Goal: Task Accomplishment & Management: Manage account settings

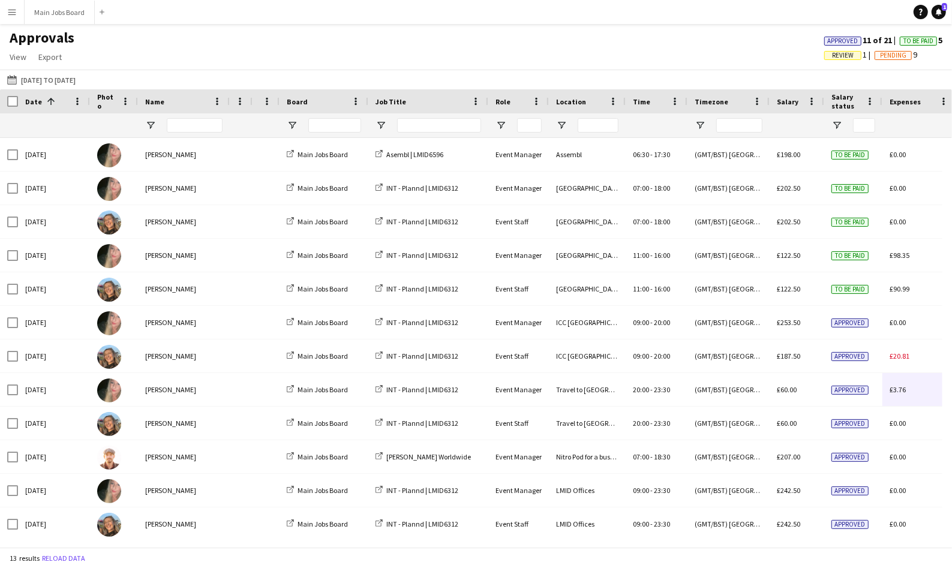
click at [13, 11] on app-icon "Menu" at bounding box center [12, 12] width 10 height 10
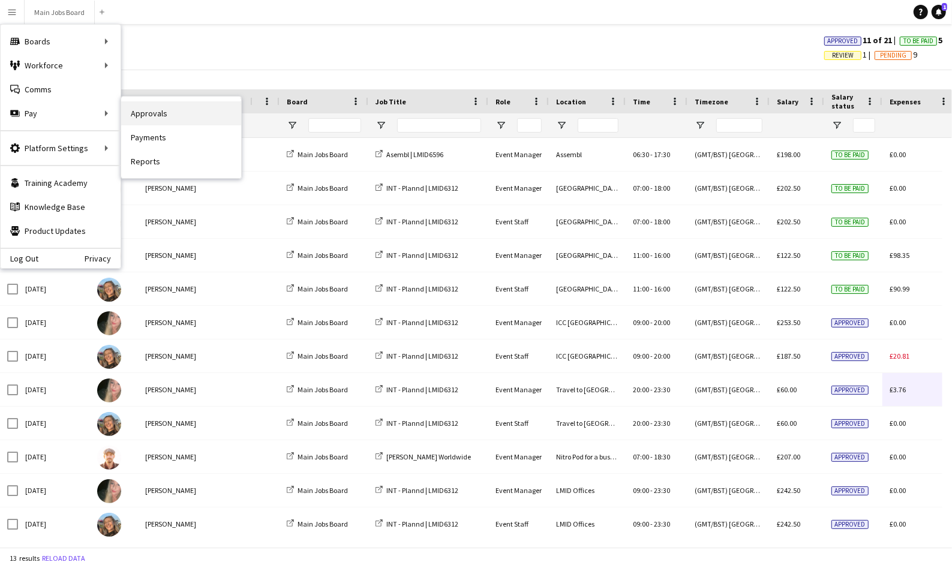
click at [160, 116] on link "Approvals" at bounding box center [181, 113] width 120 height 24
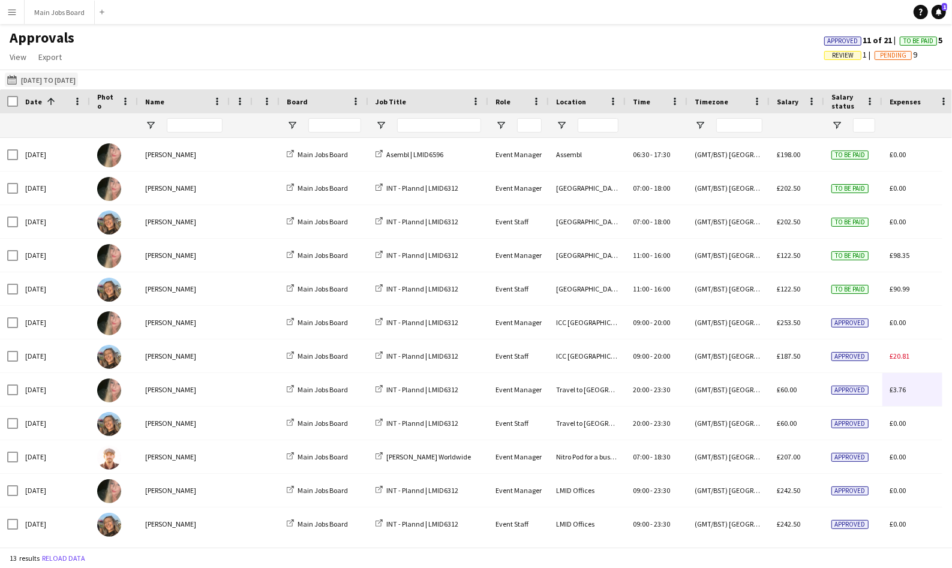
click at [57, 81] on button "17-06-2025 to 28-08-2025 28-08-2025 to 02-09-2025" at bounding box center [41, 80] width 73 height 14
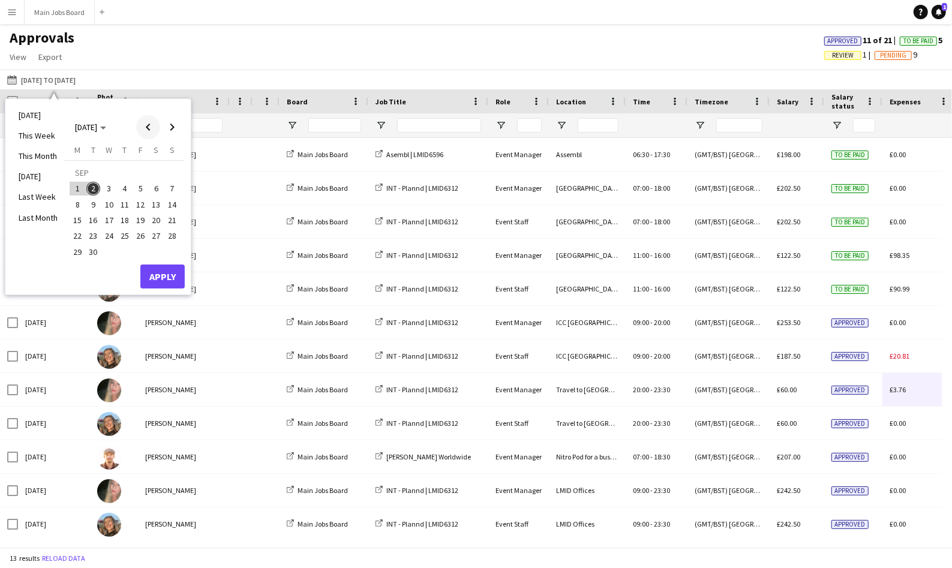
click at [149, 129] on span "Previous month" at bounding box center [148, 127] width 24 height 24
click at [169, 125] on span "Next month" at bounding box center [172, 127] width 24 height 24
click at [150, 126] on span "Previous month" at bounding box center [148, 127] width 24 height 24
click at [143, 175] on span "1" at bounding box center [140, 174] width 14 height 17
click at [127, 236] on span "28" at bounding box center [125, 238] width 14 height 14
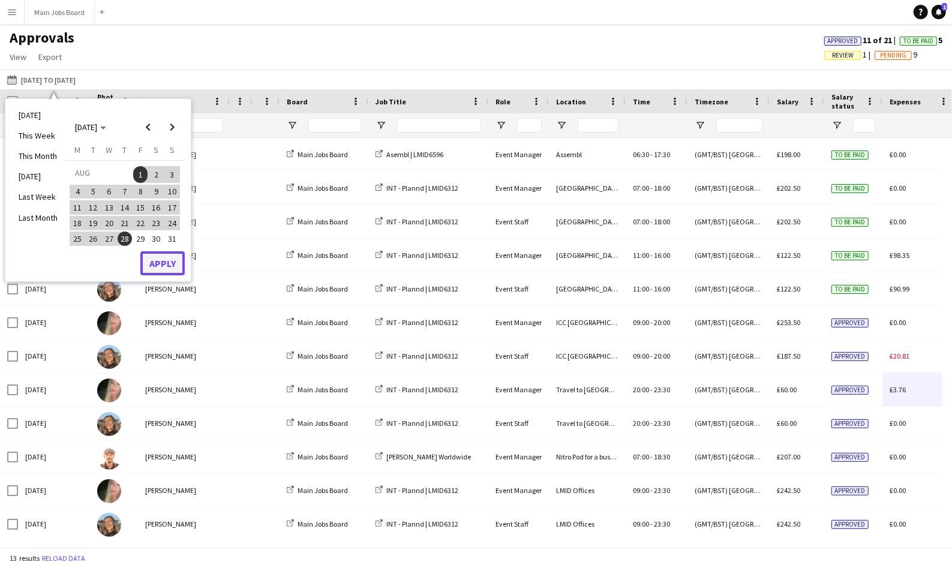
click at [167, 258] on button "Apply" at bounding box center [162, 263] width 44 height 24
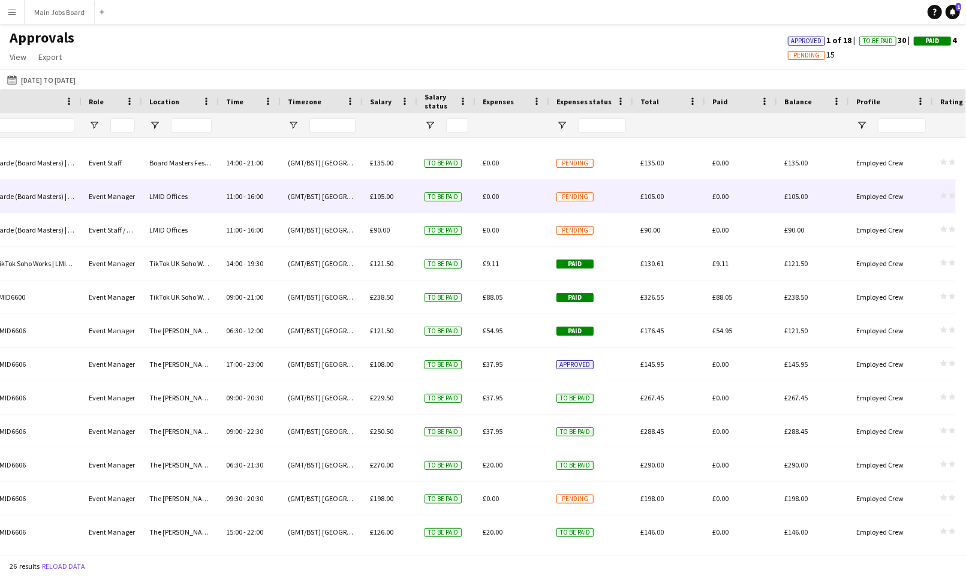
scroll to position [465, 0]
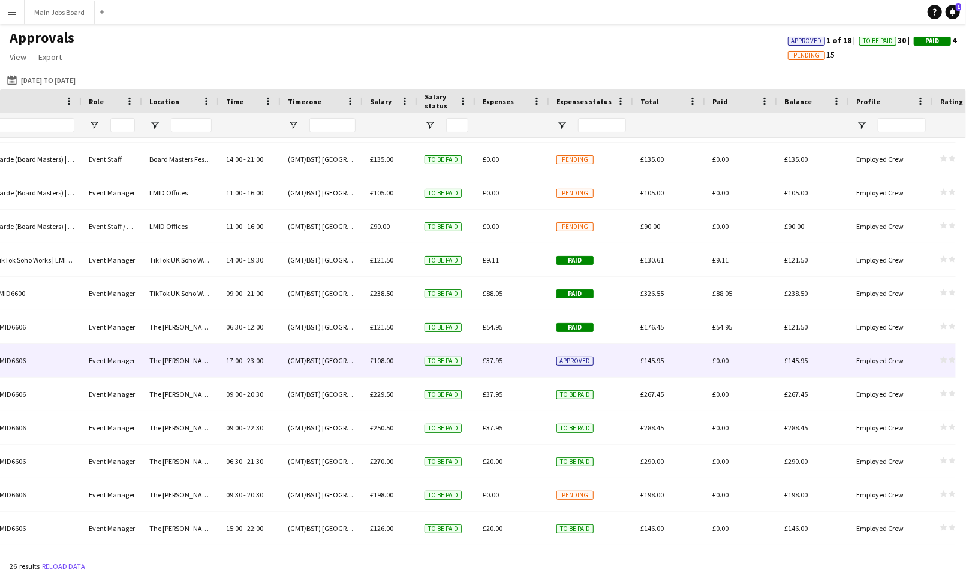
click at [488, 361] on span "£37.95" at bounding box center [493, 360] width 20 height 9
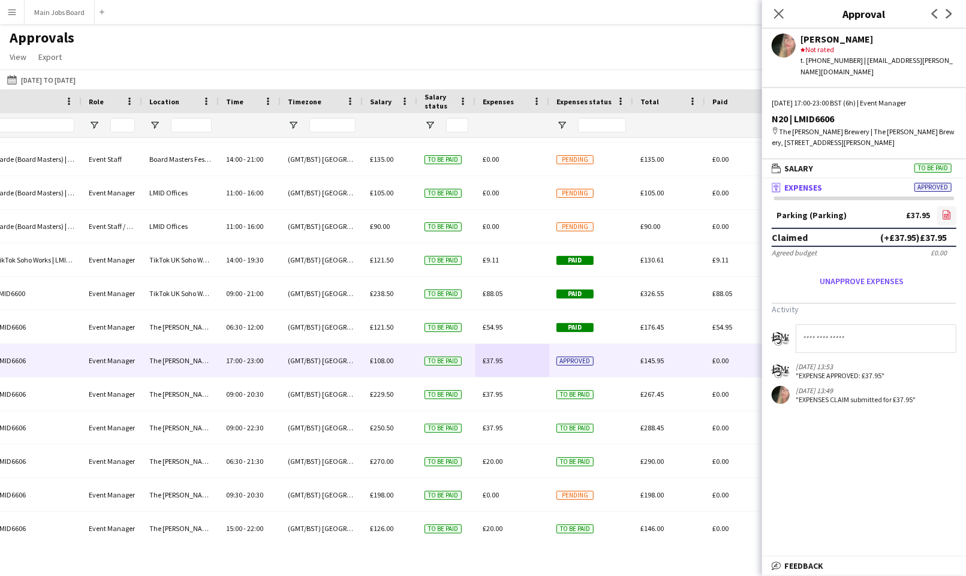
click at [951, 210] on icon "file-image" at bounding box center [947, 215] width 10 height 10
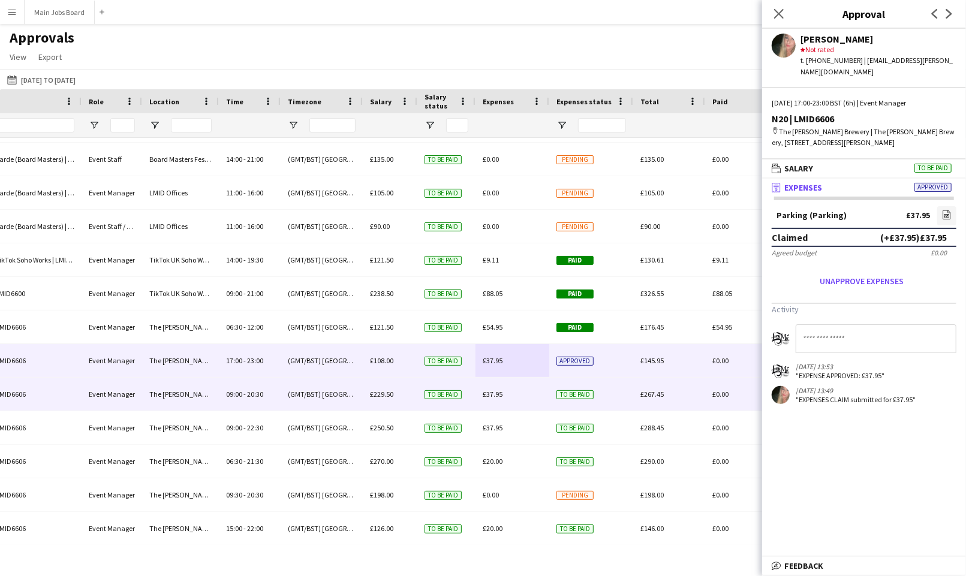
click at [496, 395] on span "£37.95" at bounding box center [493, 394] width 20 height 9
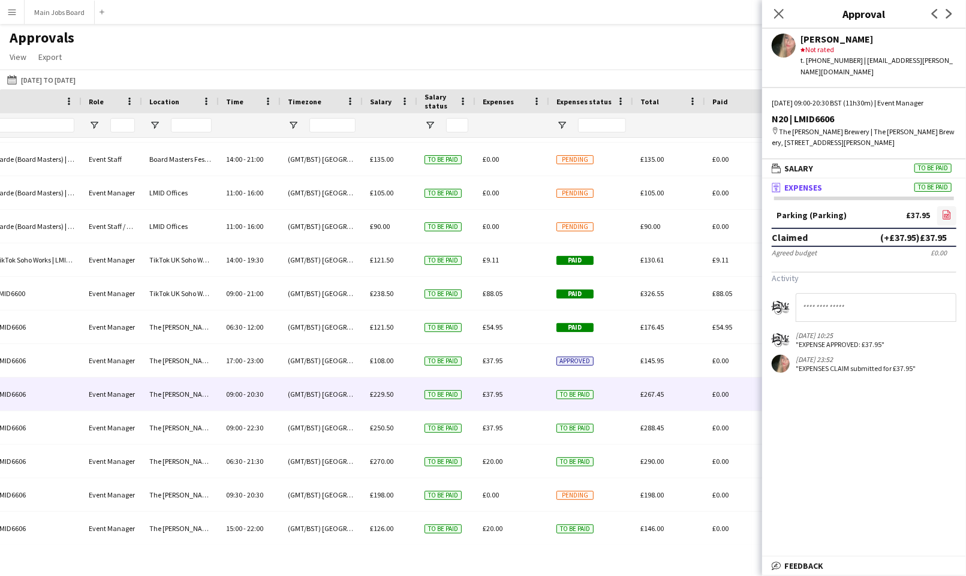
click at [949, 210] on icon "file-image" at bounding box center [947, 215] width 10 height 10
click at [947, 214] on icon at bounding box center [946, 216] width 5 height 4
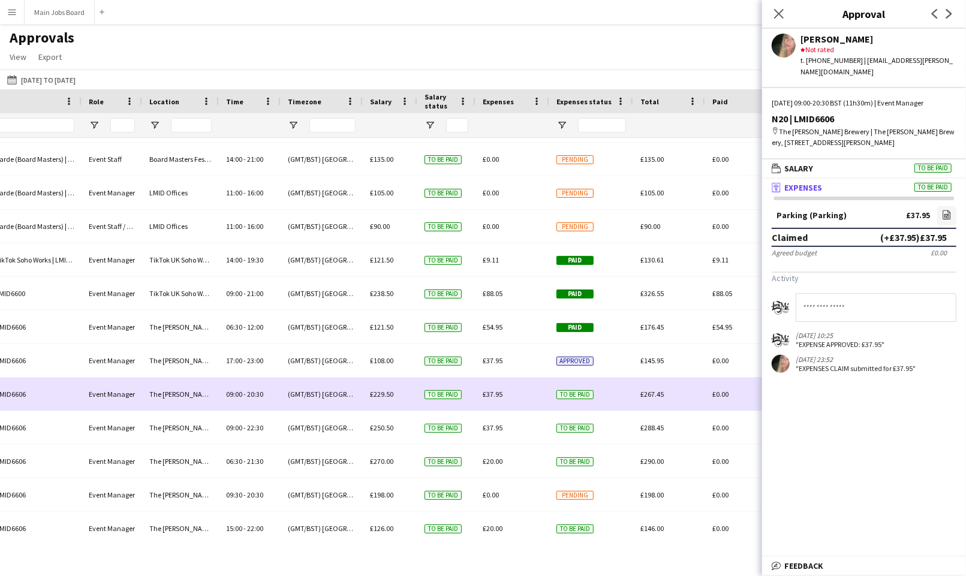
click at [584, 394] on span "To be paid" at bounding box center [574, 394] width 37 height 9
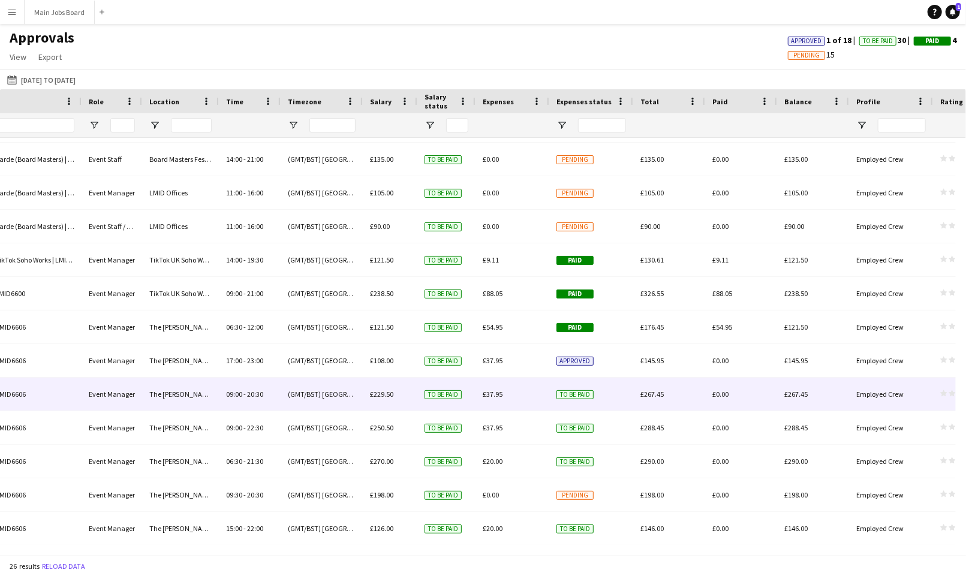
click at [586, 395] on span "To be paid" at bounding box center [574, 394] width 37 height 9
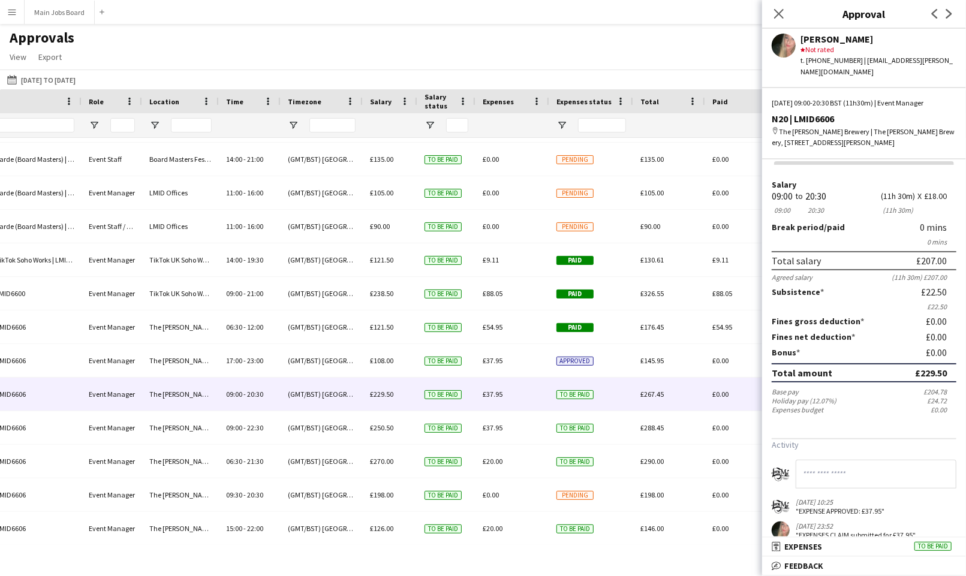
scroll to position [29, 0]
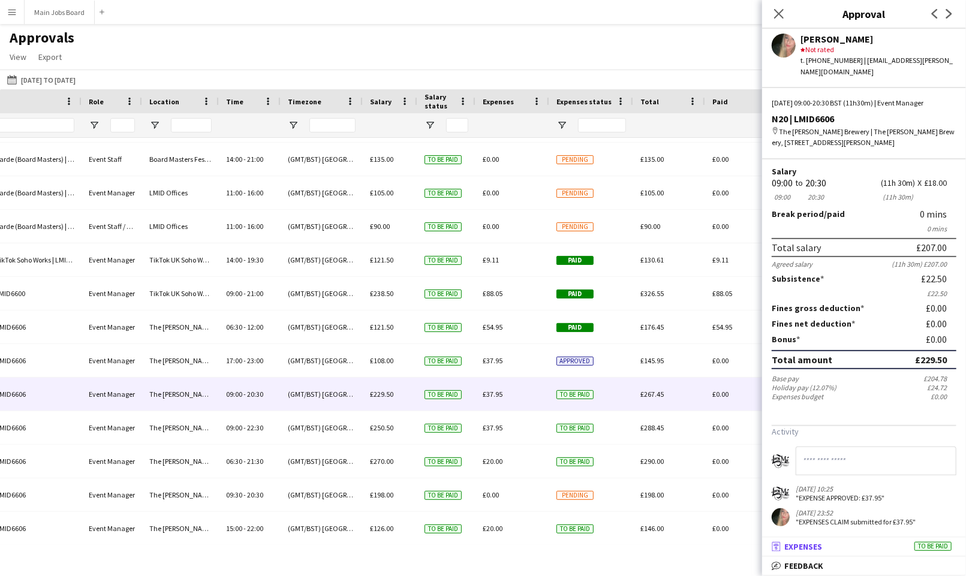
click at [820, 549] on span "Expenses" at bounding box center [803, 546] width 38 height 11
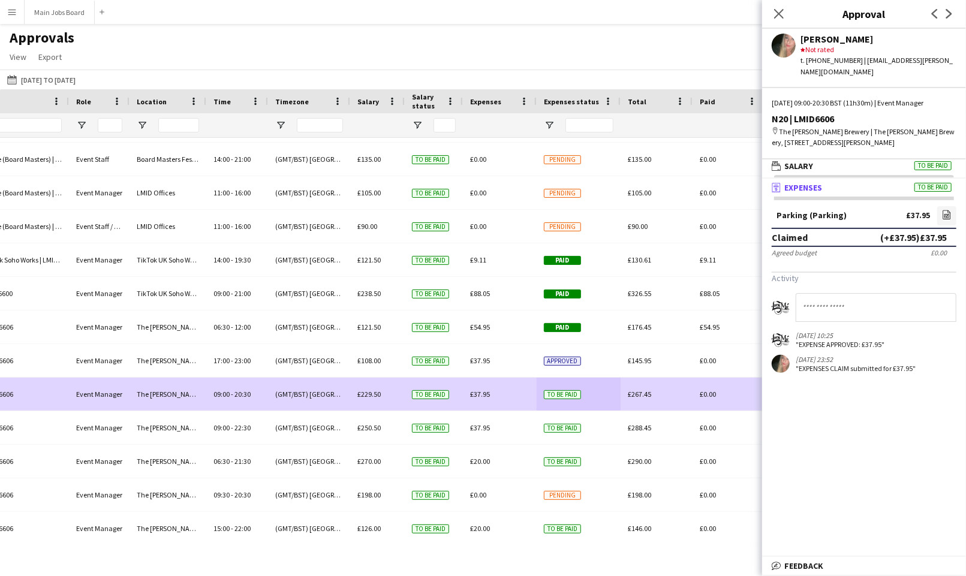
scroll to position [0, 407]
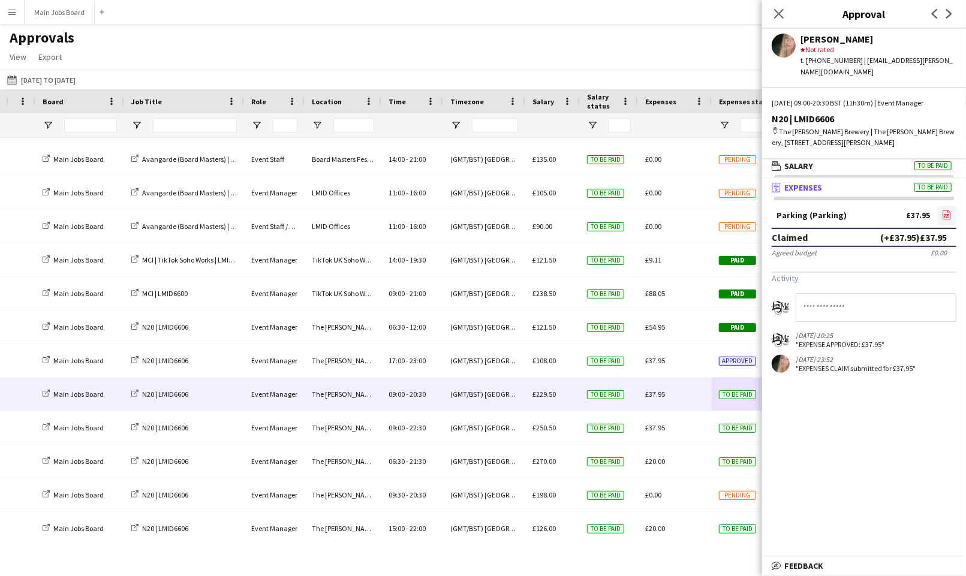
click at [952, 210] on icon "file-image" at bounding box center [947, 215] width 10 height 10
click at [776, 13] on icon "Close pop-in" at bounding box center [778, 13] width 11 height 11
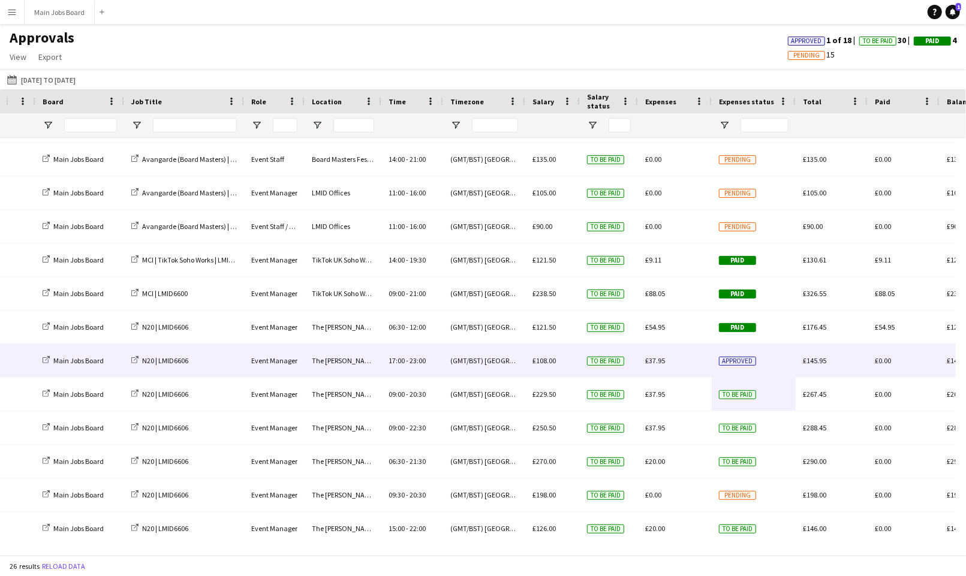
click at [655, 363] on span "£37.95" at bounding box center [655, 360] width 20 height 9
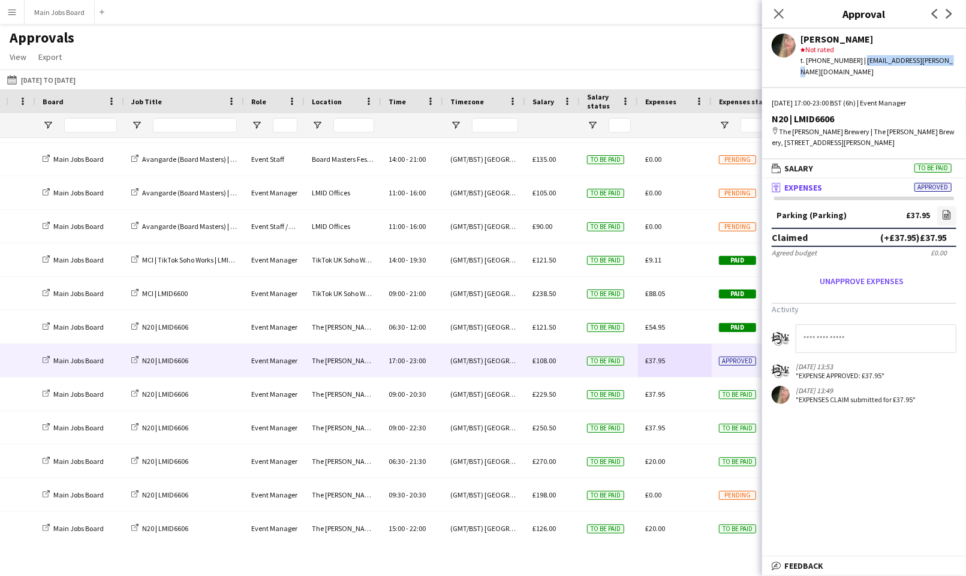
drag, startPoint x: 893, startPoint y: 63, endPoint x: 957, endPoint y: 62, distance: 63.6
click at [957, 62] on div "[PERSON_NAME] [PERSON_NAME] Not rated t. [PHONE_NUMBER] | [EMAIL_ADDRESS][PERSO…" at bounding box center [864, 53] width 204 height 49
copy div "[EMAIL_ADDRESS][PERSON_NAME][DOMAIN_NAME]"
click at [949, 210] on icon "file-image" at bounding box center [947, 215] width 10 height 10
copy div "[EMAIL_ADDRESS][PERSON_NAME][DOMAIN_NAME]"
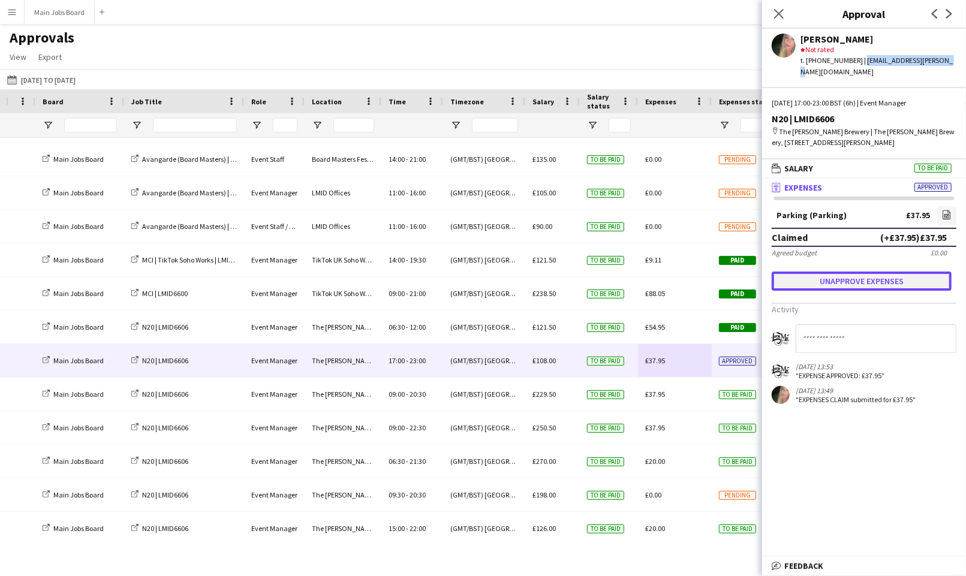
click at [858, 272] on button "Unapprove expenses" at bounding box center [862, 281] width 180 height 19
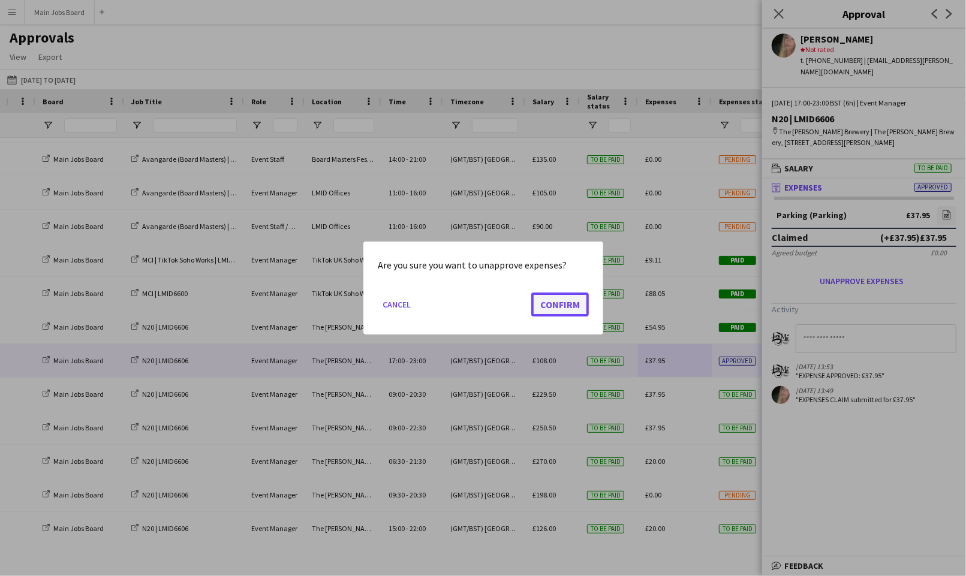
click at [573, 300] on button "Confirm" at bounding box center [560, 305] width 58 height 24
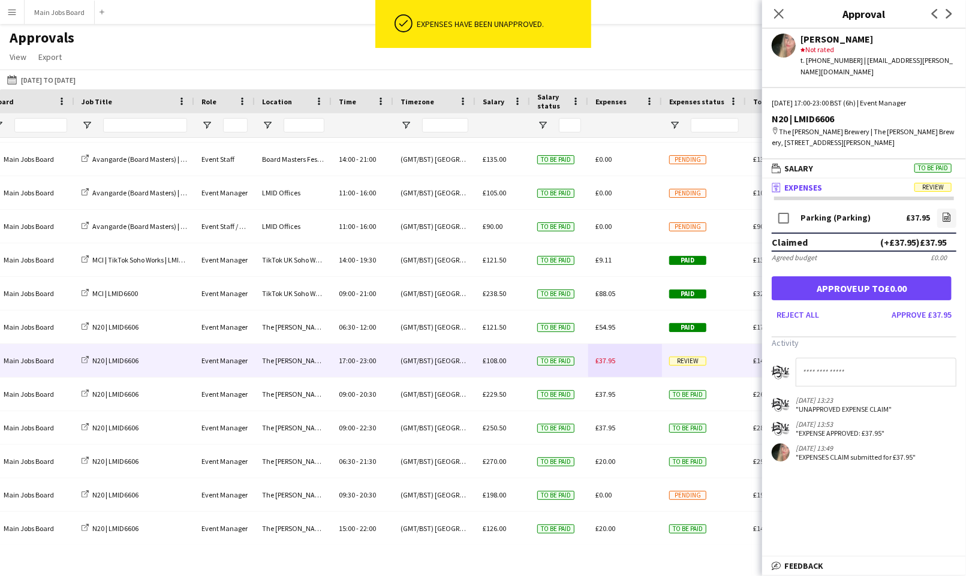
scroll to position [0, 344]
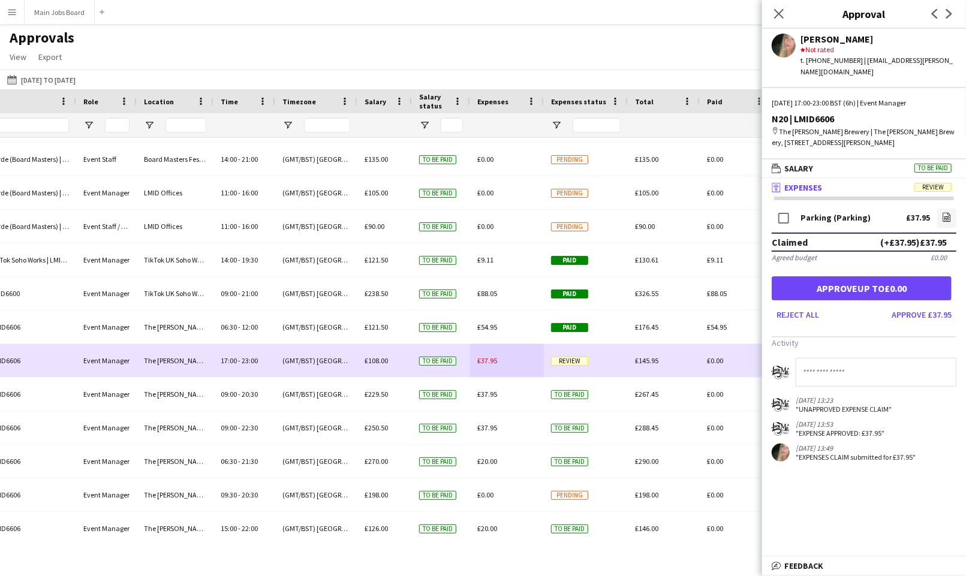
click at [567, 362] on span "Review" at bounding box center [569, 361] width 37 height 9
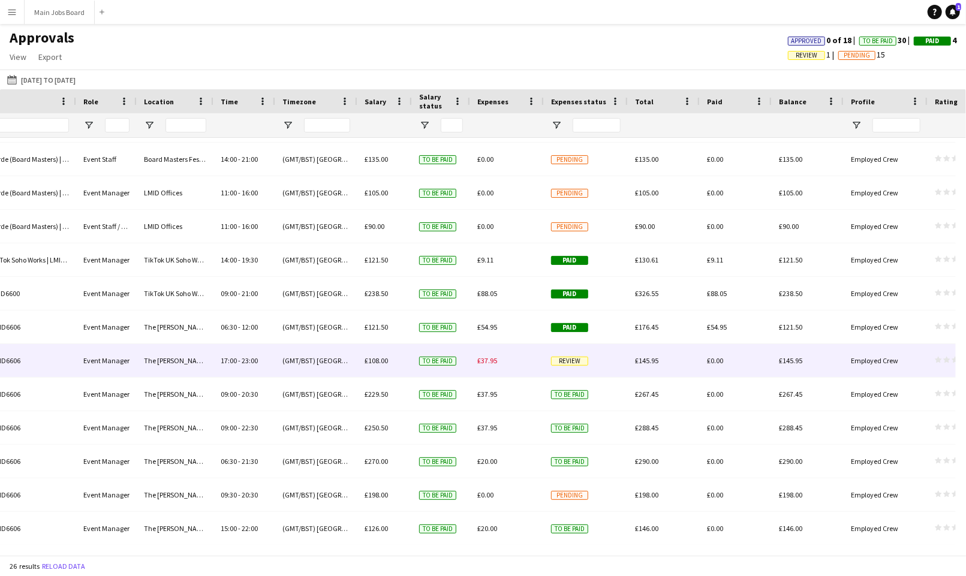
click at [567, 362] on span "Review" at bounding box center [569, 361] width 37 height 9
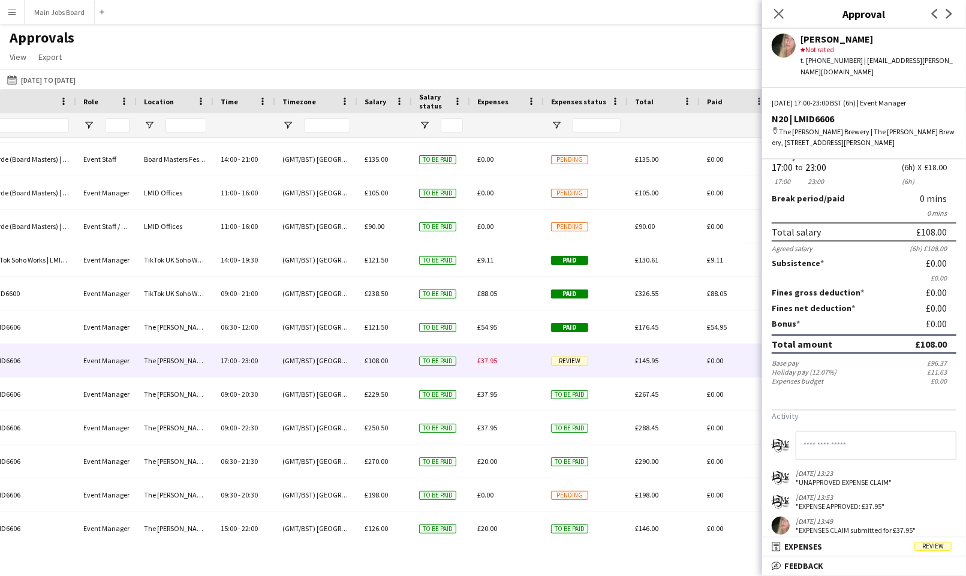
scroll to position [53, 0]
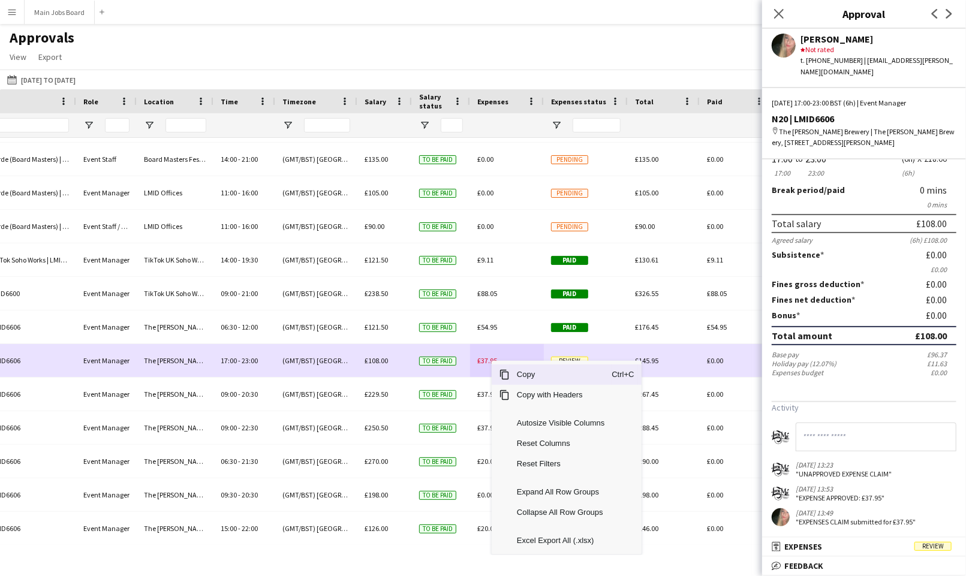
click at [485, 361] on span "£37.95" at bounding box center [487, 360] width 20 height 9
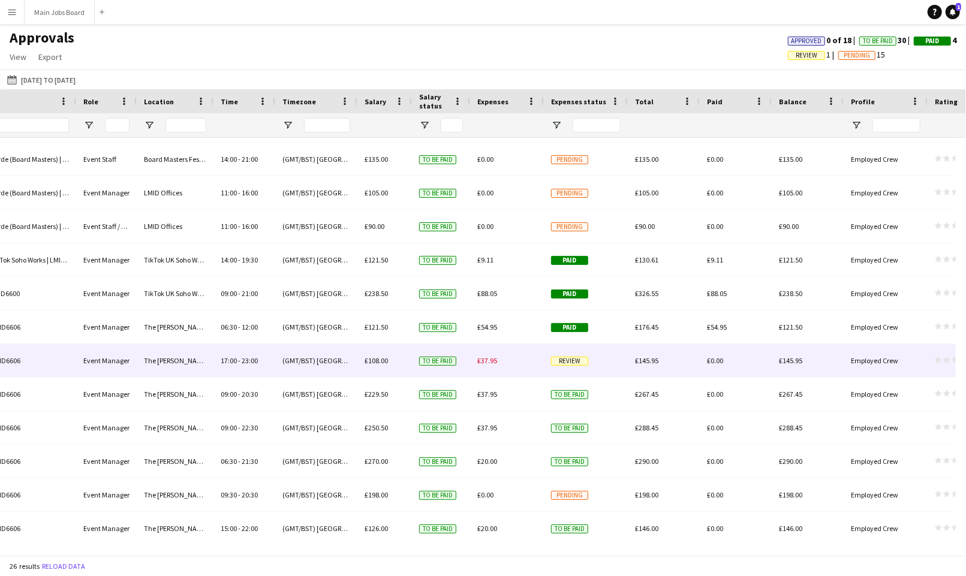
click at [485, 361] on span "£37.95" at bounding box center [487, 360] width 20 height 9
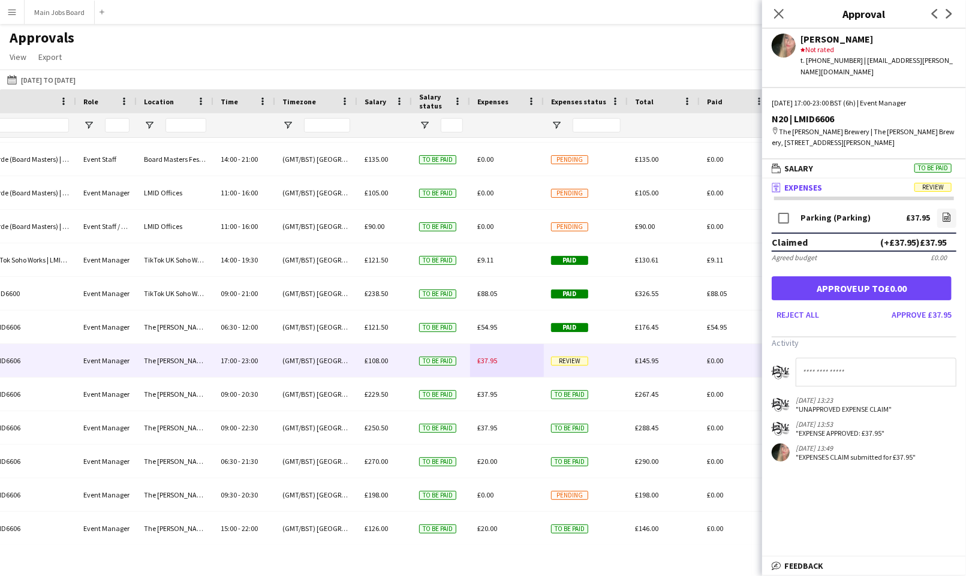
click at [942, 183] on span "Review" at bounding box center [932, 187] width 37 height 9
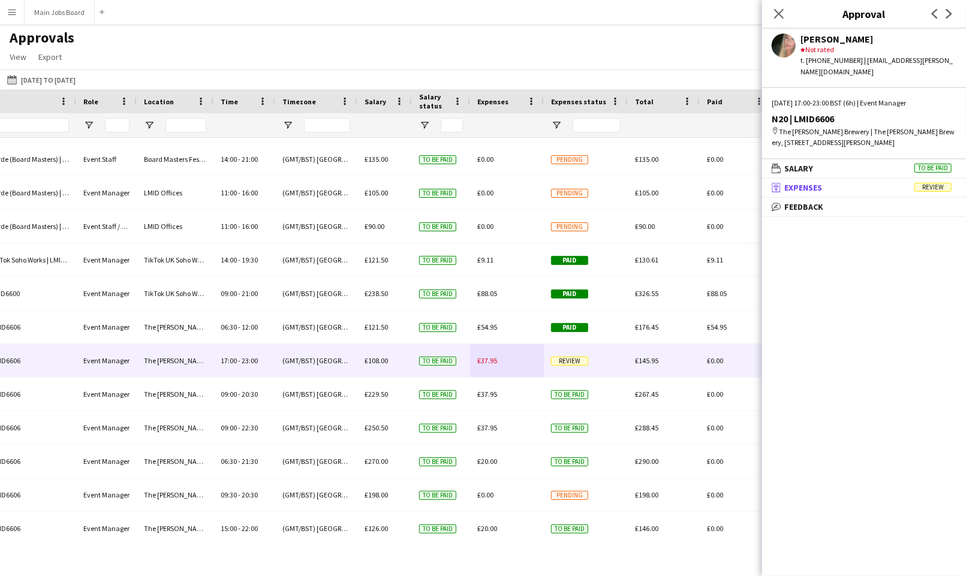
click at [942, 183] on span "Review" at bounding box center [932, 187] width 37 height 9
